Goal: Task Accomplishment & Management: Use online tool/utility

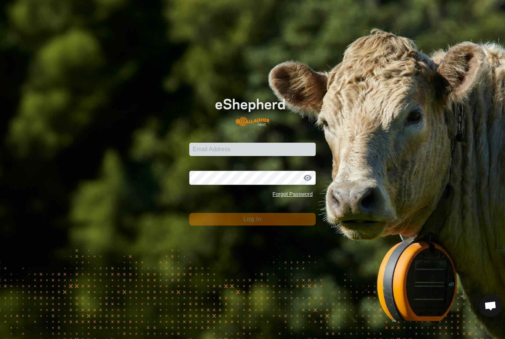
click at [344, 298] on div "Email Address Password Forgot Password Log In" at bounding box center [252, 169] width 505 height 339
click at [287, 148] on input "Email Address" at bounding box center [252, 149] width 127 height 13
type input "[PERSON_NAME][EMAIL_ADDRESS][DOMAIN_NAME]"
click at [253, 219] on button "Log In" at bounding box center [252, 219] width 127 height 13
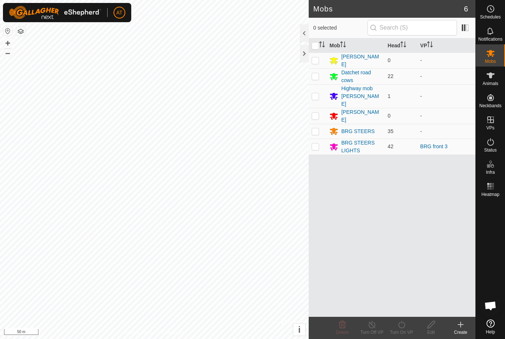
click at [320, 139] on td at bounding box center [318, 147] width 18 height 16
checkbox input "true"
click at [405, 326] on icon at bounding box center [401, 324] width 7 height 7
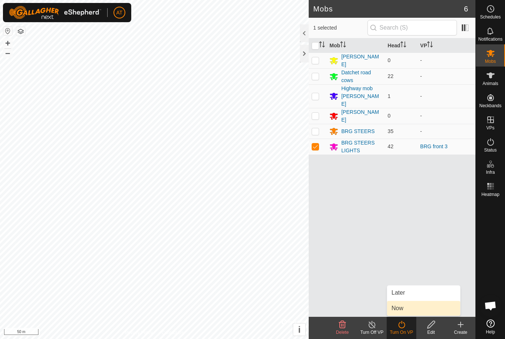
click at [403, 310] on span "Now" at bounding box center [398, 308] width 12 height 9
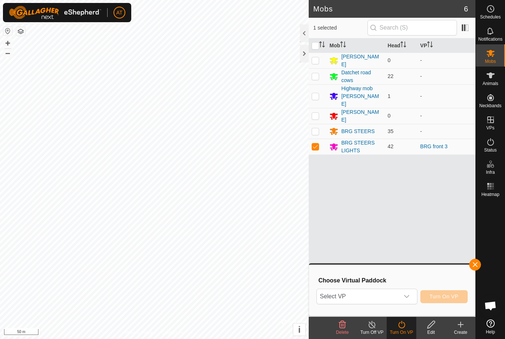
click at [398, 291] on span "Select VP" at bounding box center [358, 296] width 82 height 15
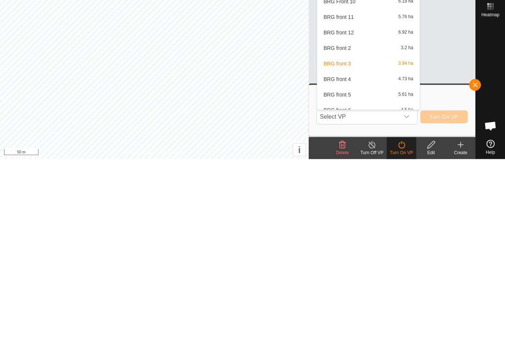
scroll to position [234, 0]
click at [347, 240] on span "BRG front 4" at bounding box center [337, 242] width 27 height 5
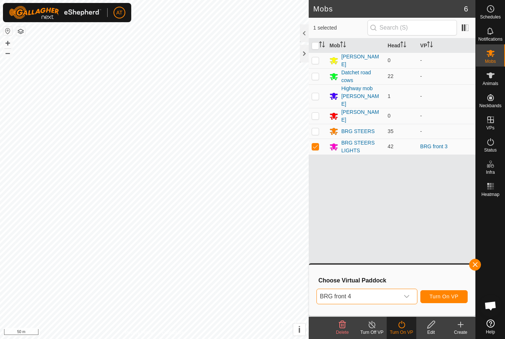
click at [446, 297] on span "Turn On VP" at bounding box center [444, 297] width 29 height 6
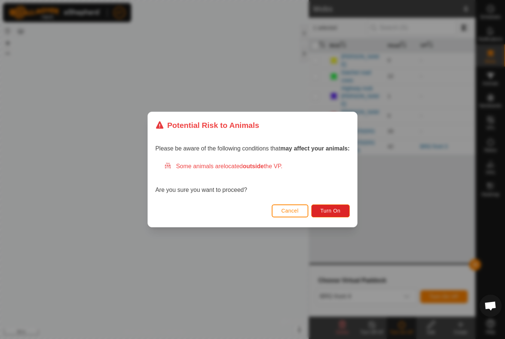
click at [326, 209] on span "Turn On" at bounding box center [331, 211] width 20 height 6
